Goal: Find specific page/section: Find specific page/section

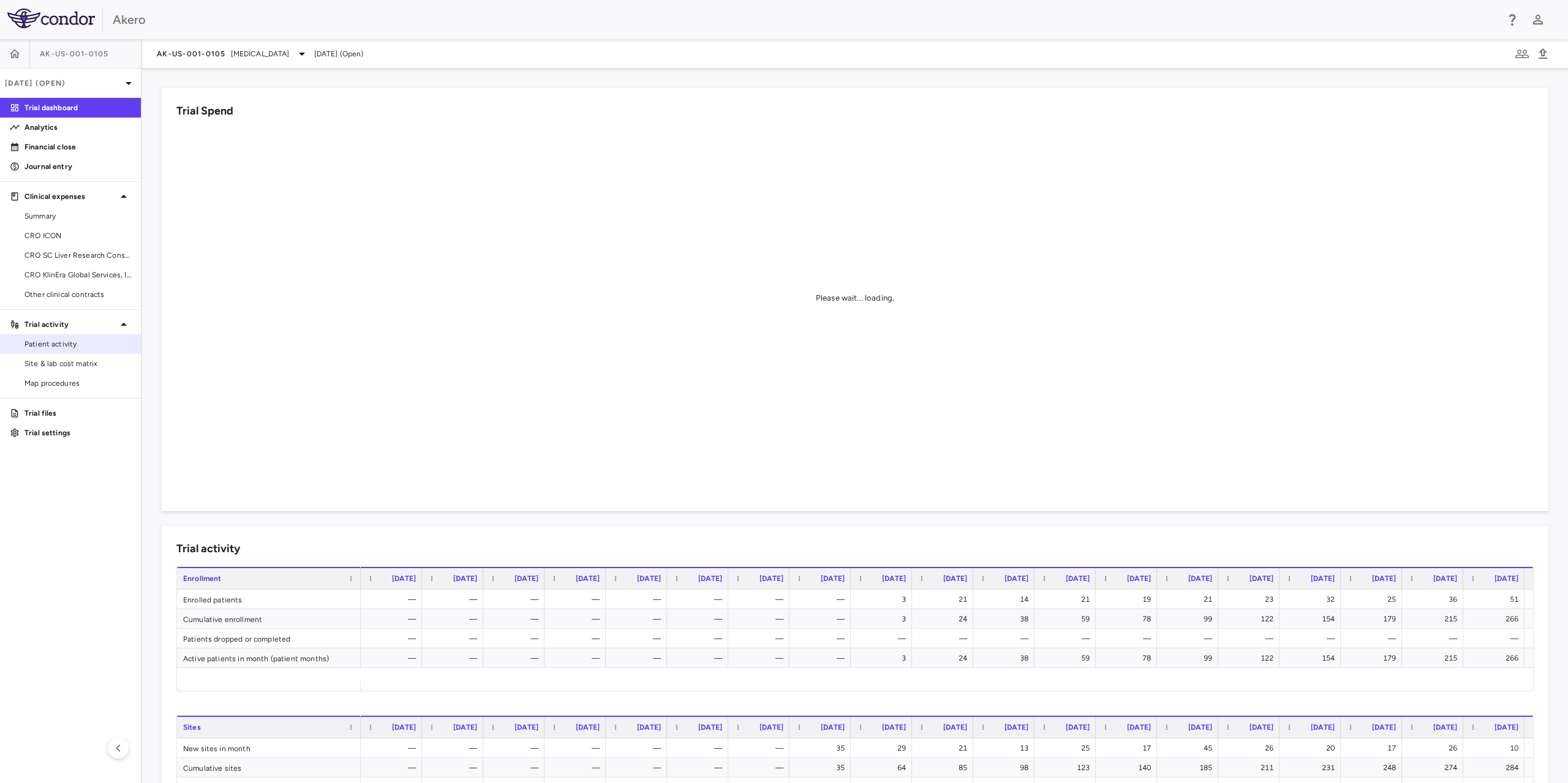
click at [67, 345] on span "Patient activity" at bounding box center [78, 344] width 107 height 11
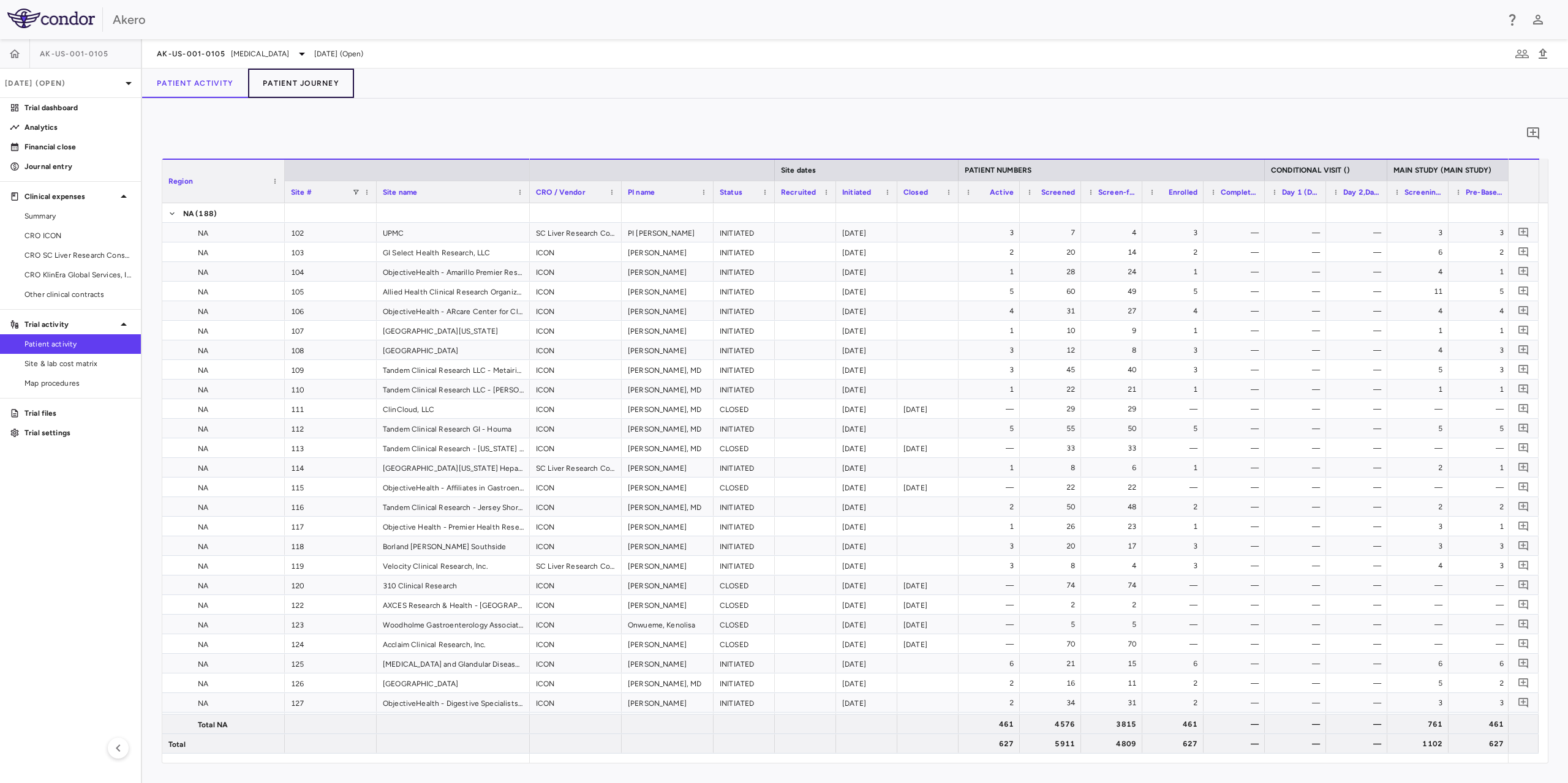
click at [315, 87] on button "Patient Journey" at bounding box center [301, 83] width 106 height 29
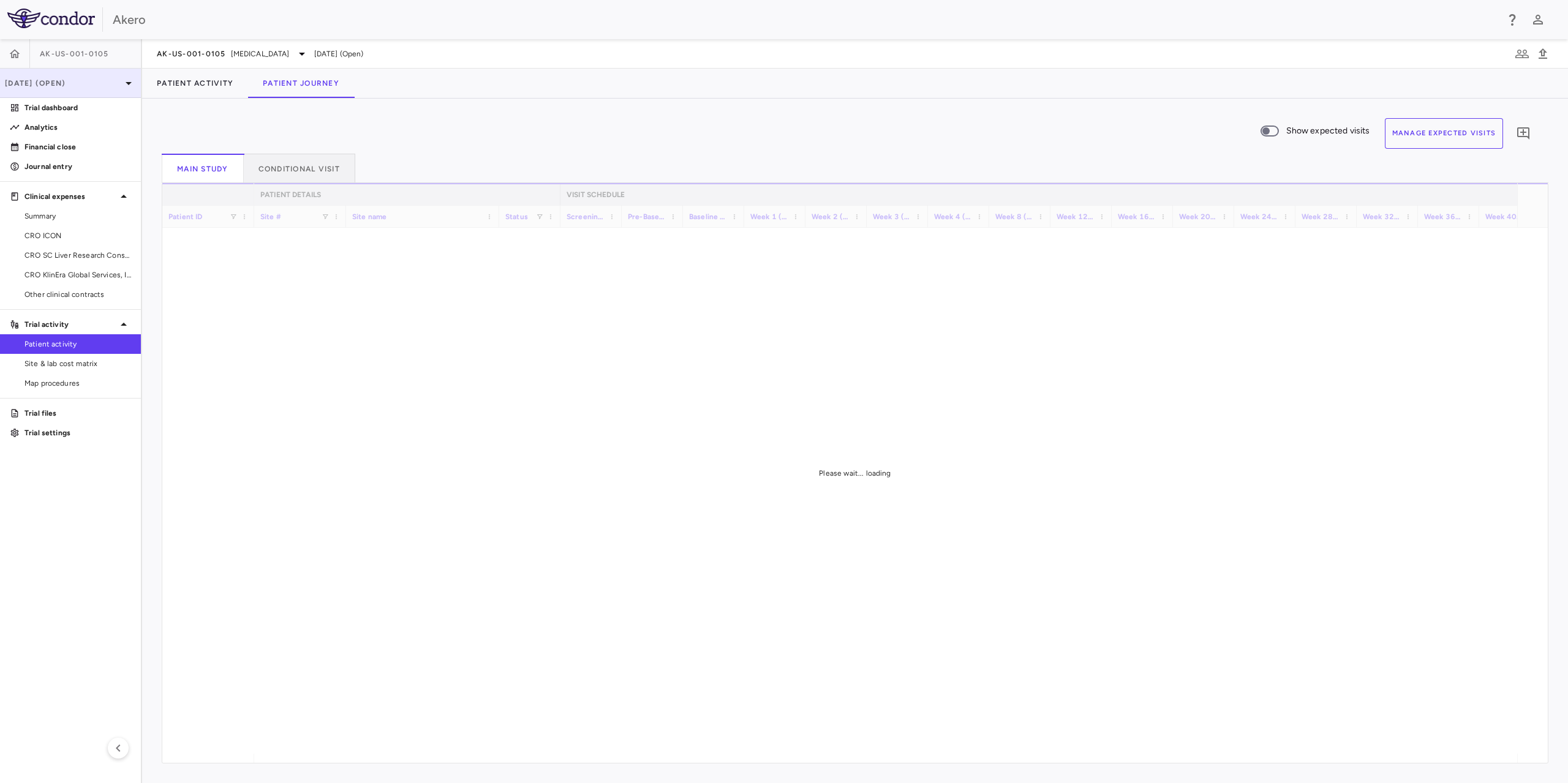
click at [83, 91] on div "[DATE] (Open)" at bounding box center [70, 83] width 141 height 29
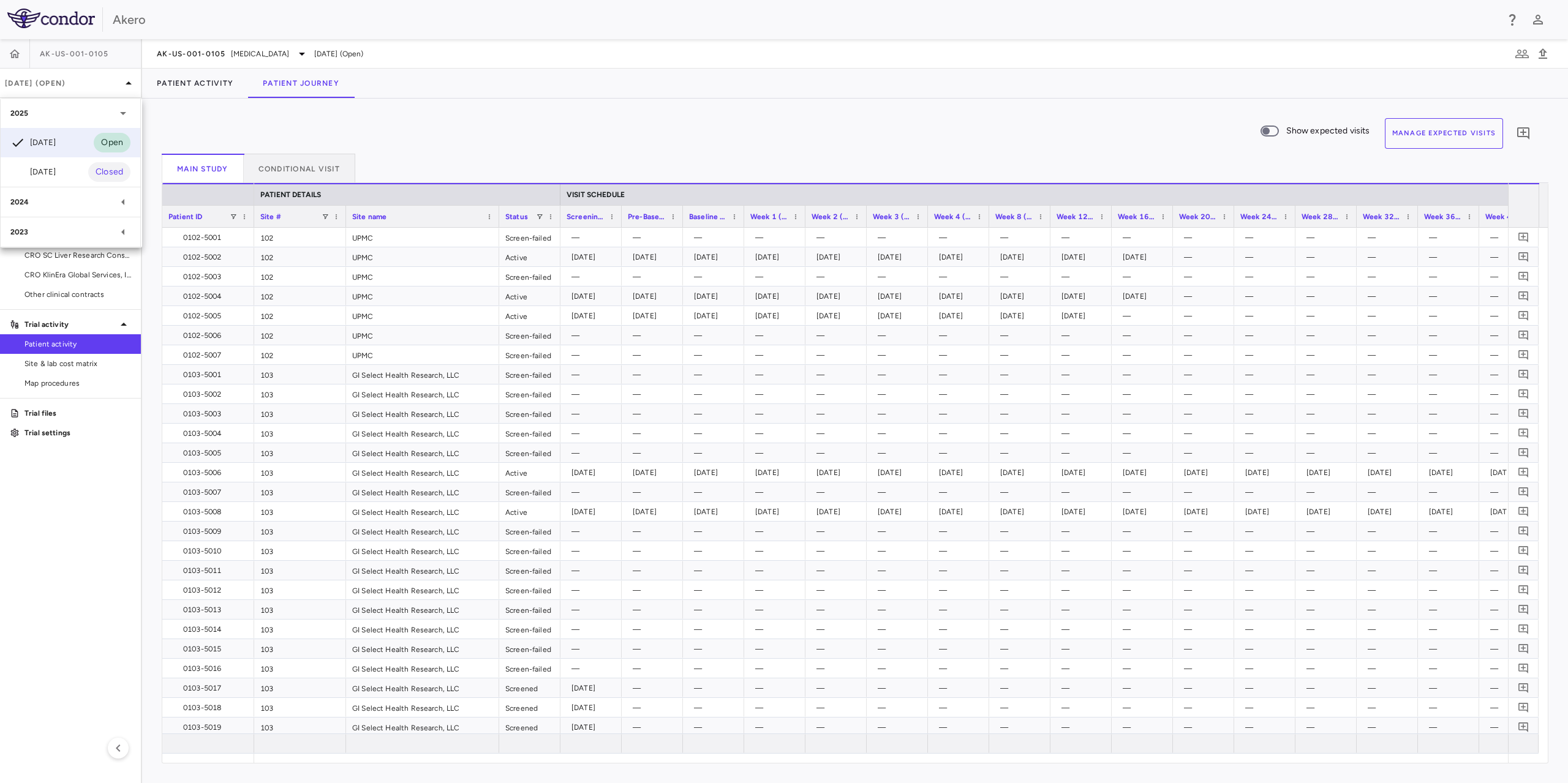
click at [489, 118] on div at bounding box center [784, 392] width 1568 height 783
click at [424, 137] on div "Show expected visits Manage Expected Visits 0" at bounding box center [850, 136] width 1377 height 36
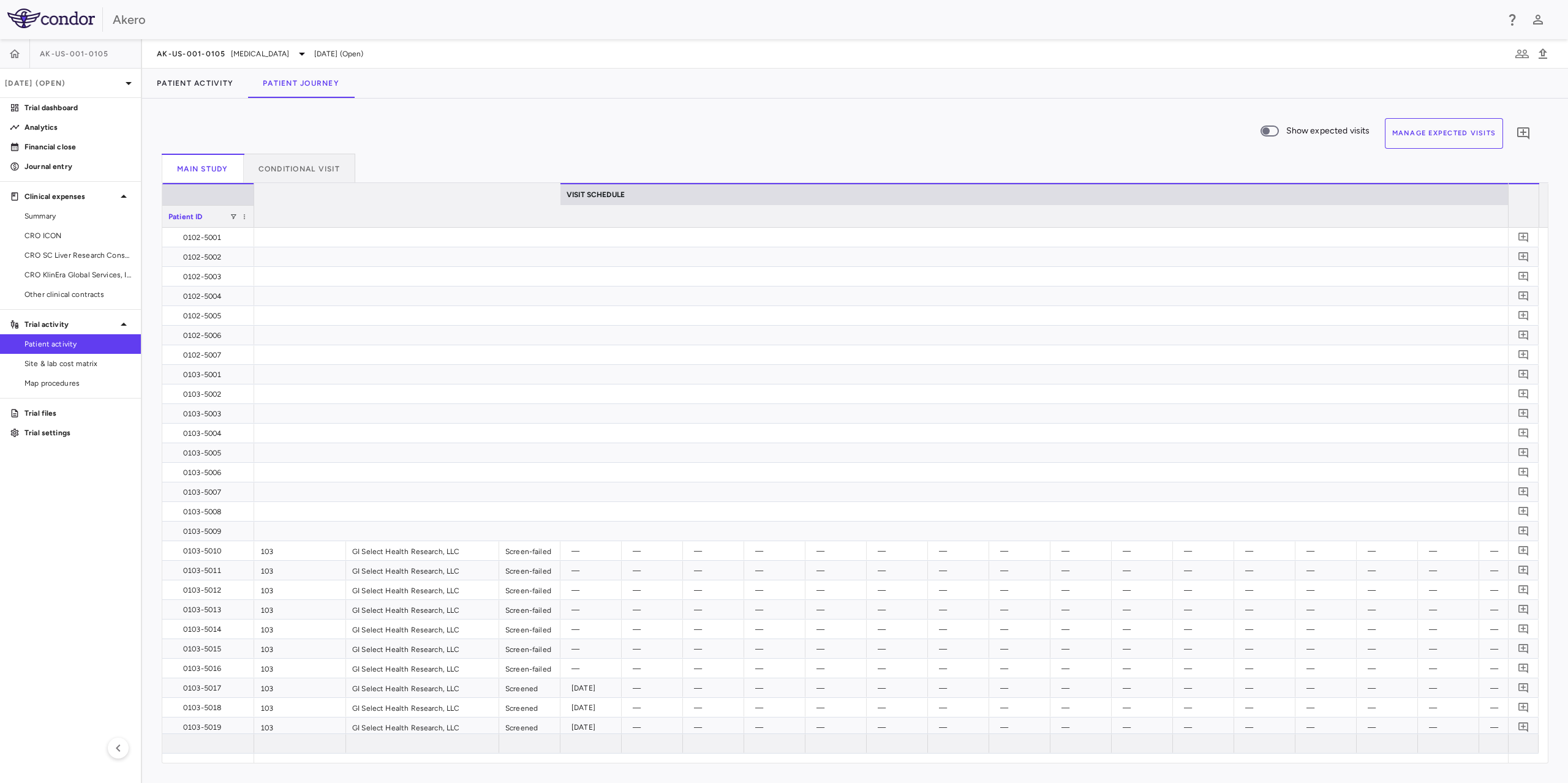
scroll to position [0, 1895]
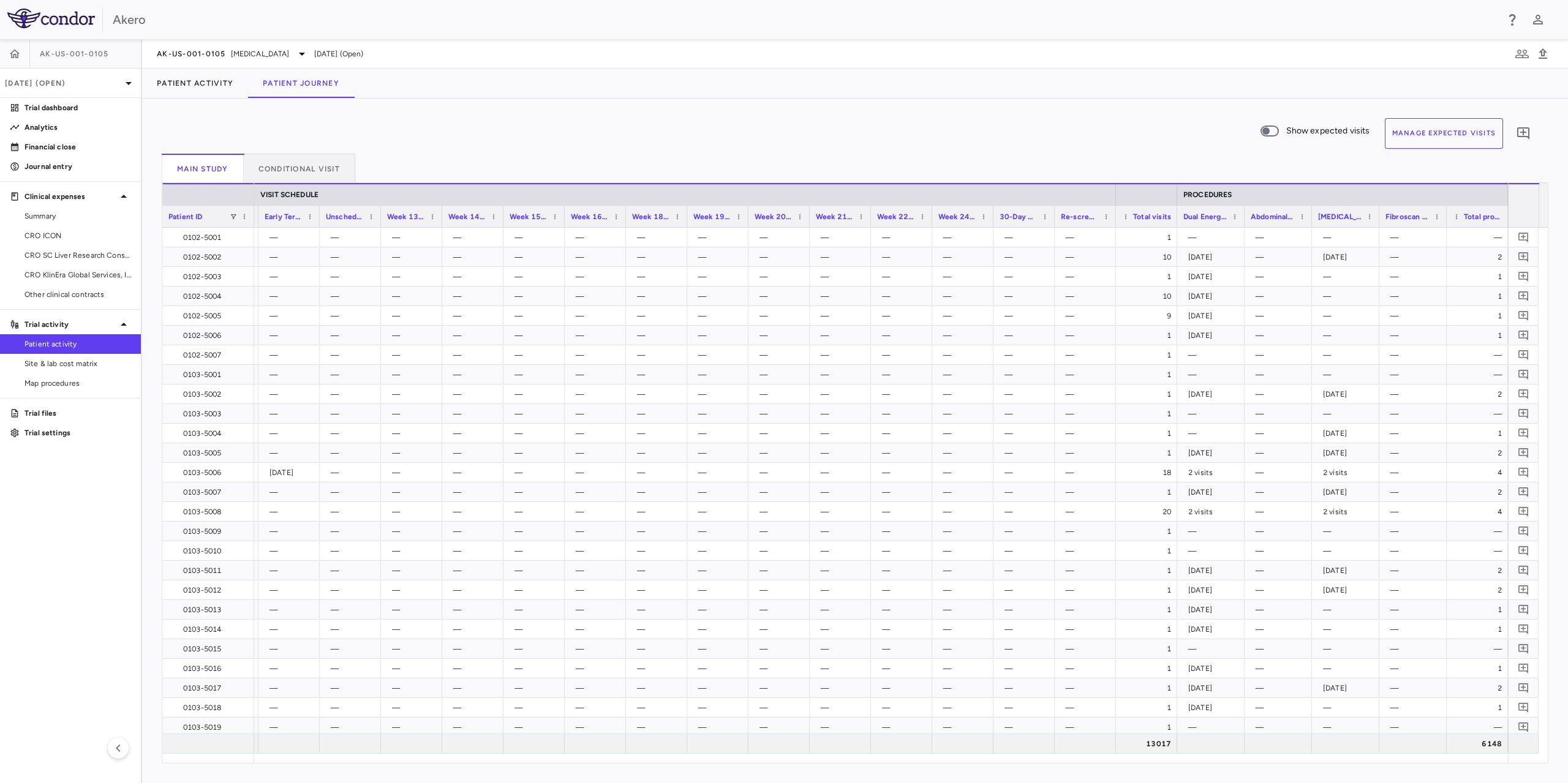
click at [120, 555] on aside "AK-US-001-0105 [DATE] (Open) Trial dashboard Analytics Financial close Journal …" at bounding box center [71, 411] width 142 height 744
click at [903, 127] on div "Show expected visits Manage Expected Visits 0" at bounding box center [850, 136] width 1377 height 36
click at [632, 133] on div "Show expected visits Manage Expected Visits 0" at bounding box center [850, 136] width 1377 height 36
click at [1526, 52] on icon "button" at bounding box center [1522, 54] width 13 height 9
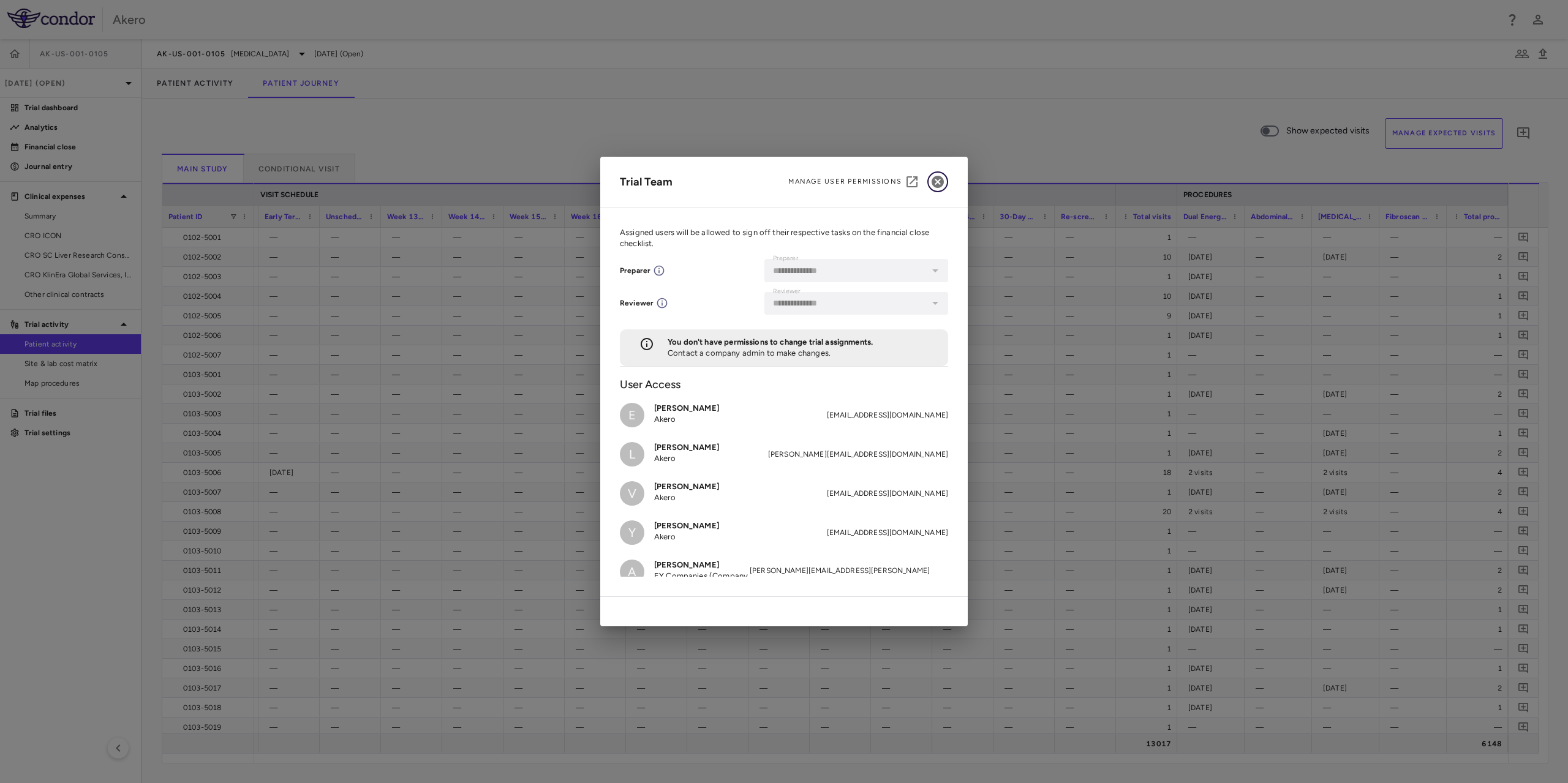
click at [941, 180] on icon "button" at bounding box center [938, 182] width 12 height 12
